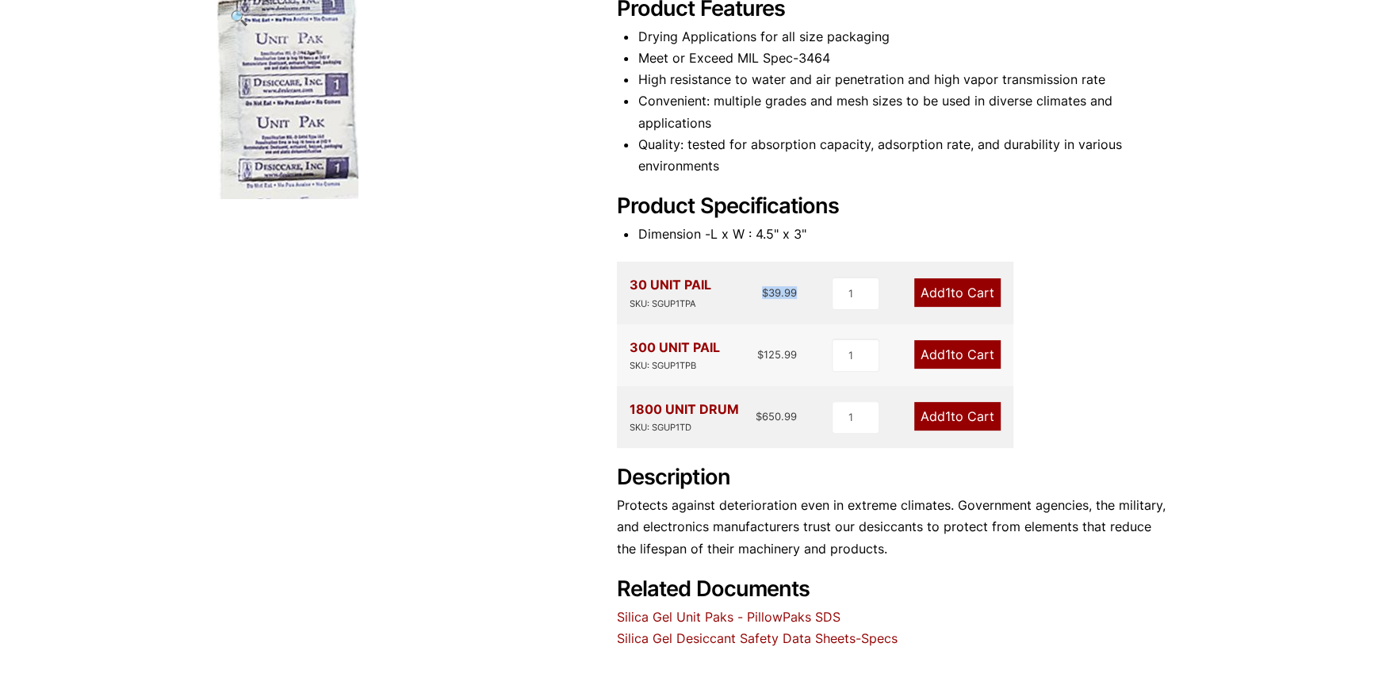
click at [762, 287] on bdi "$ 39.99" at bounding box center [779, 292] width 35 height 13
click at [753, 321] on div "30 UNIT PAIL SKU: SGUP1TPA $ 39.99 1 Add 1 to Cart" at bounding box center [815, 293] width 396 height 62
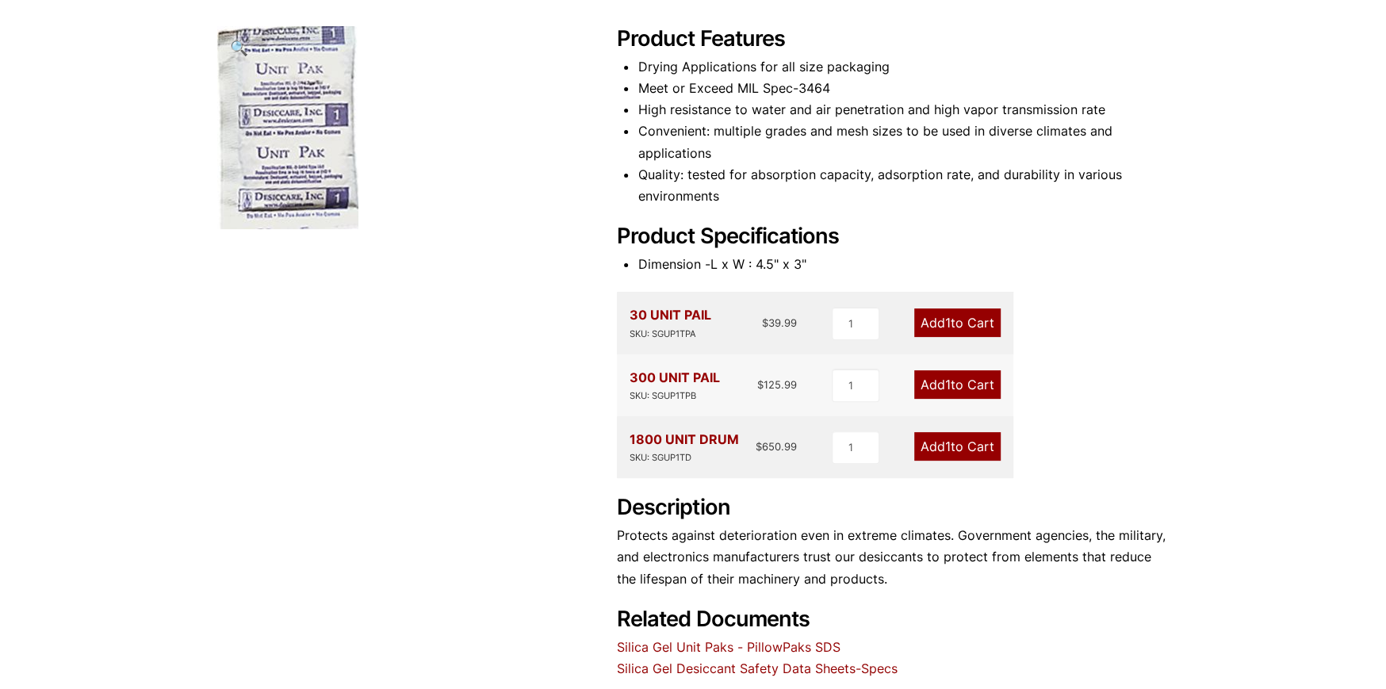
scroll to position [238, 0]
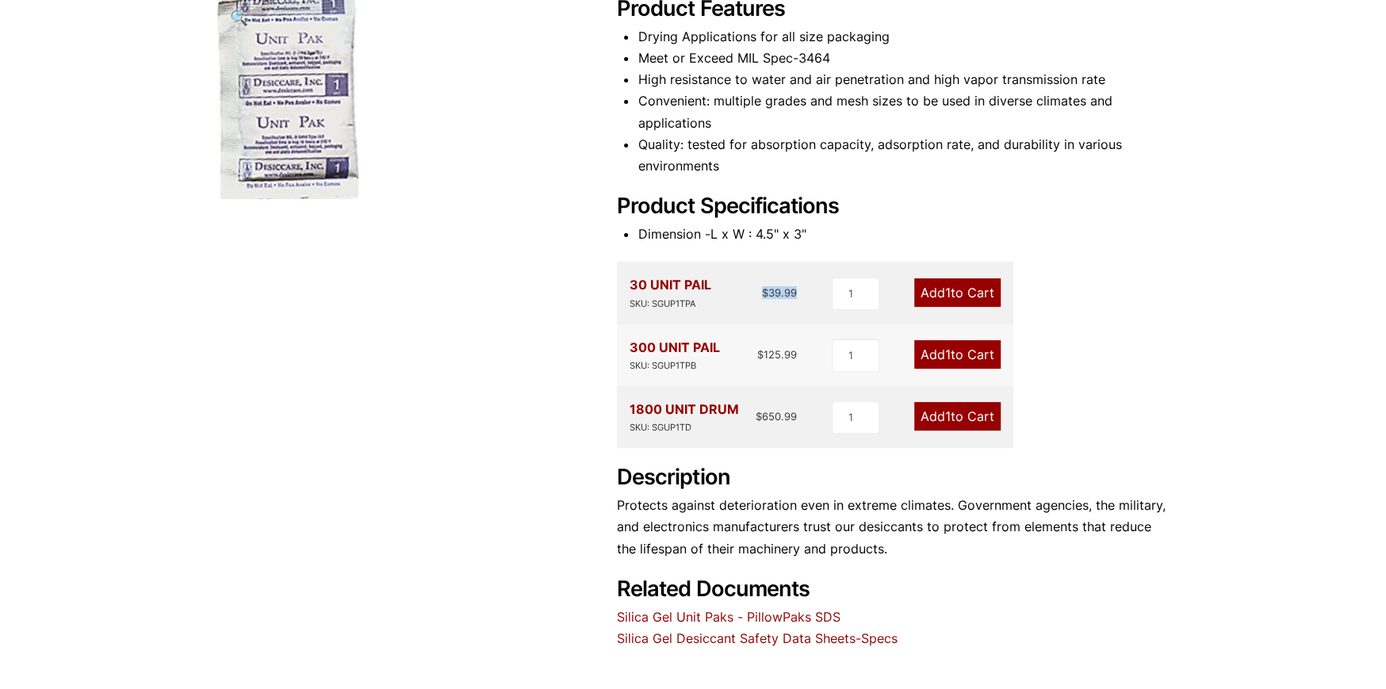
drag, startPoint x: 800, startPoint y: 297, endPoint x: 753, endPoint y: 293, distance: 47.7
click at [753, 293] on div "30 UNIT PAIL SKU: SGUP1TPA $ 39.99 1 Add 1 to Cart" at bounding box center [815, 293] width 396 height 62
click at [753, 304] on div "30 UNIT PAIL SKU: SGUP1TPA $ 39.99" at bounding box center [713, 292] width 167 height 36
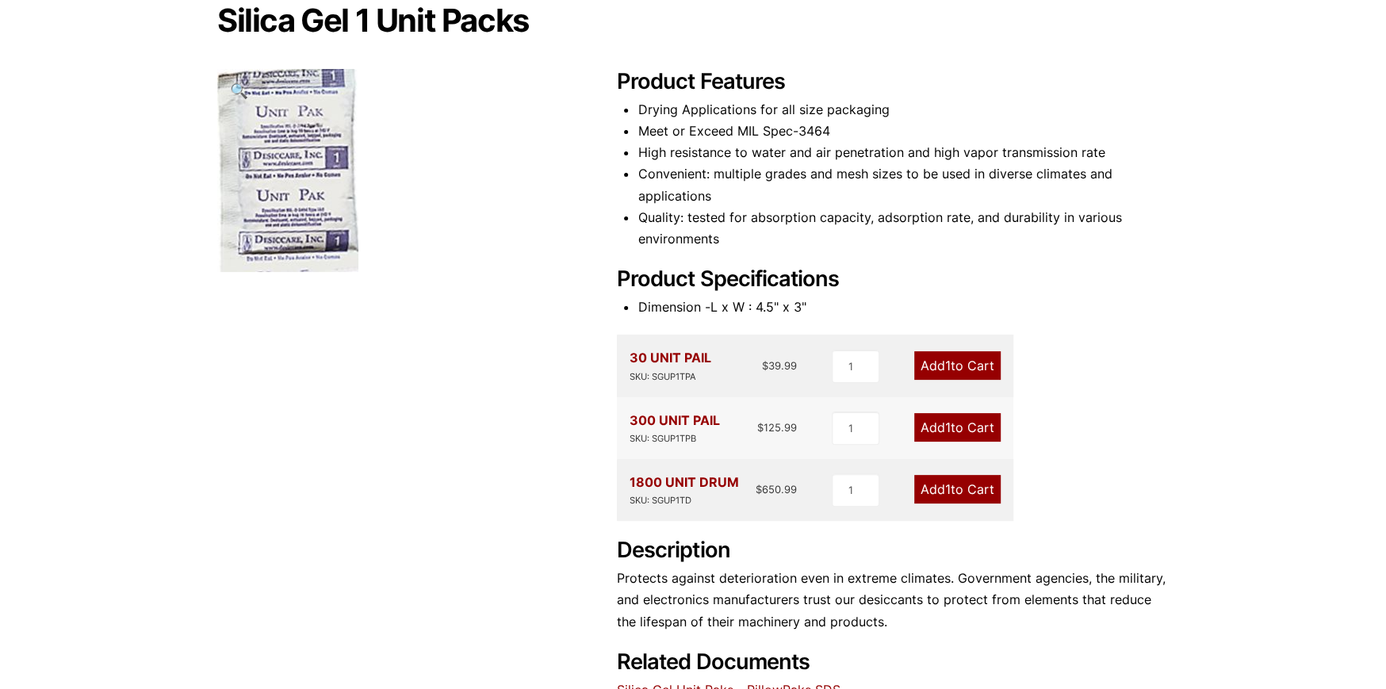
scroll to position [0, 0]
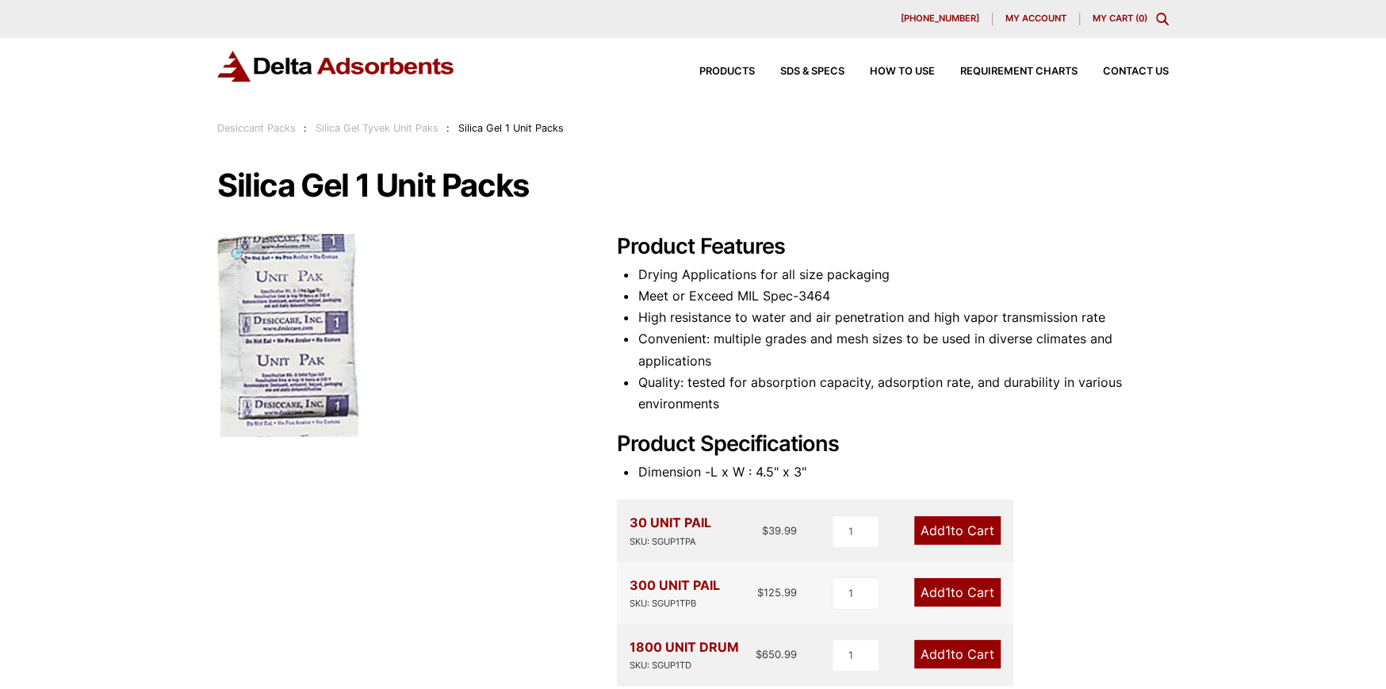
click at [320, 316] on img at bounding box center [287, 335] width 141 height 203
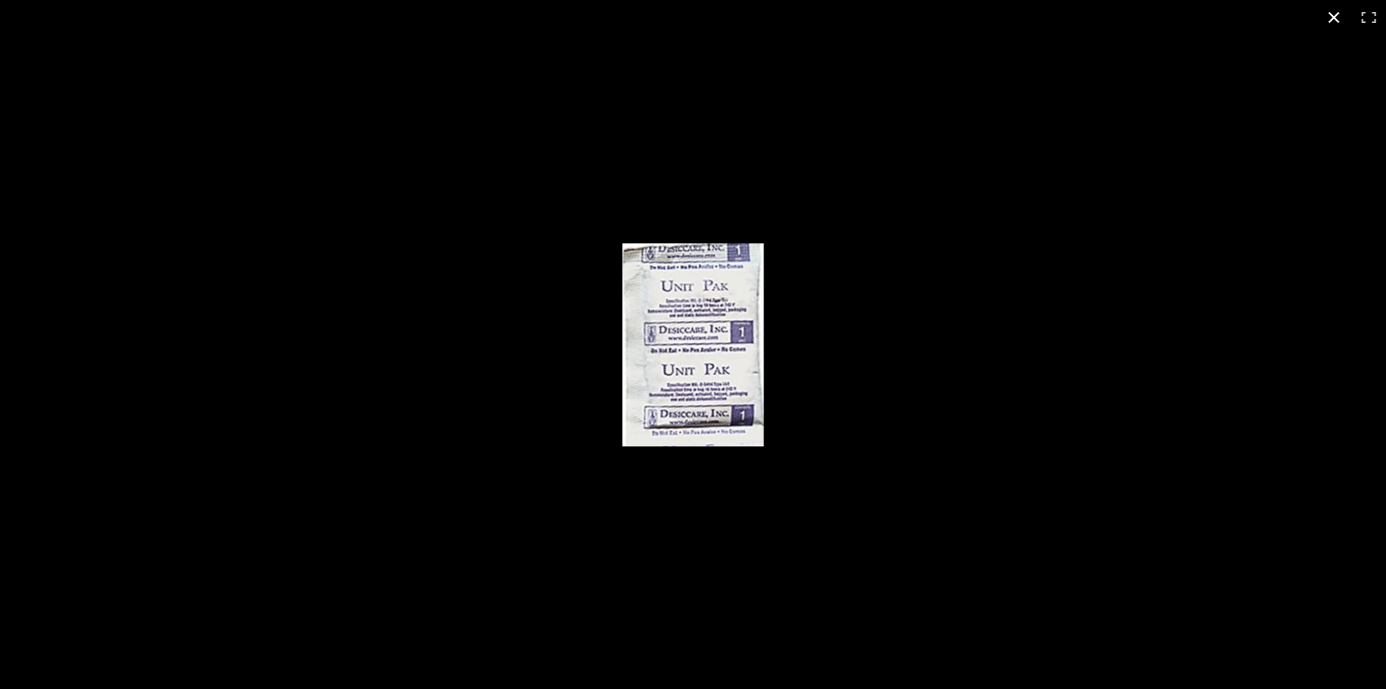
click at [1337, 19] on button "Close (Esc)" at bounding box center [1333, 17] width 35 height 35
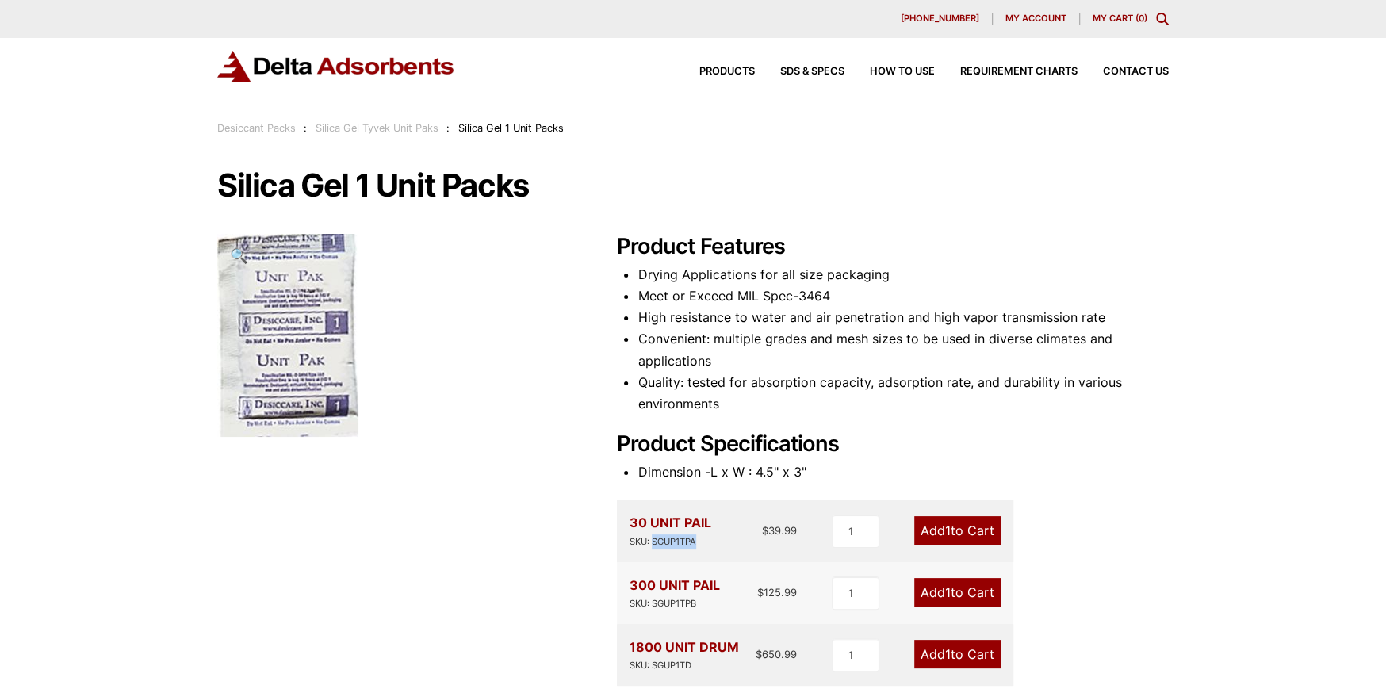
drag, startPoint x: 653, startPoint y: 542, endPoint x: 706, endPoint y: 538, distance: 53.2
click at [706, 538] on div "SKU: SGUP1TPA" at bounding box center [671, 541] width 82 height 15
click at [1078, 259] on div "Product Features Drying Applications for all size packaging Meet or Exceed MIL …" at bounding box center [893, 560] width 552 height 653
drag, startPoint x: 704, startPoint y: 542, endPoint x: 652, endPoint y: 538, distance: 52.5
click at [652, 538] on div "SKU: SGUP1TPA" at bounding box center [671, 541] width 82 height 15
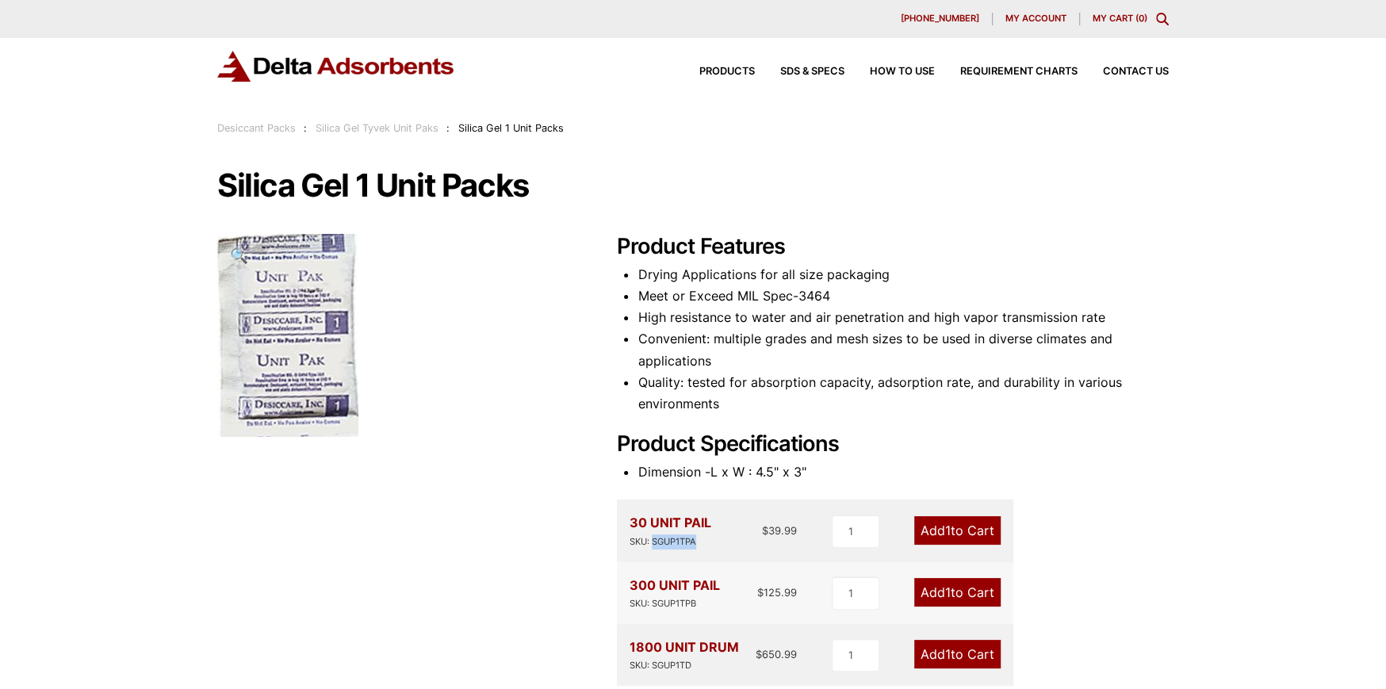
copy div "SGUP1TPA"
